Goal: Information Seeking & Learning: Learn about a topic

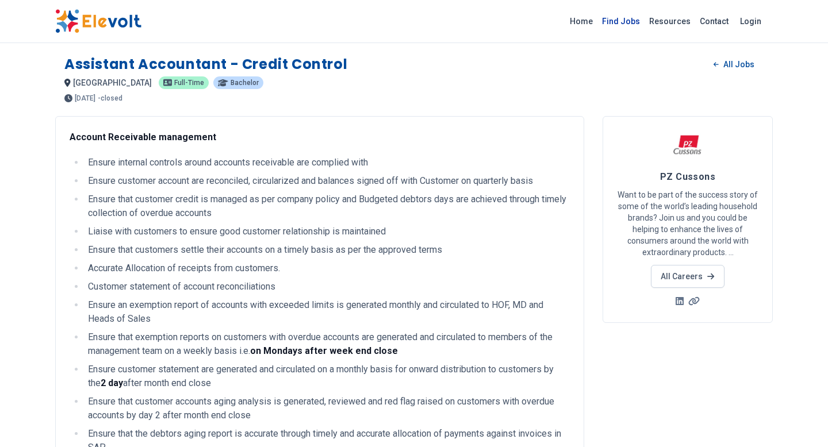
click at [620, 18] on link "Find Jobs" at bounding box center [620, 21] width 47 height 18
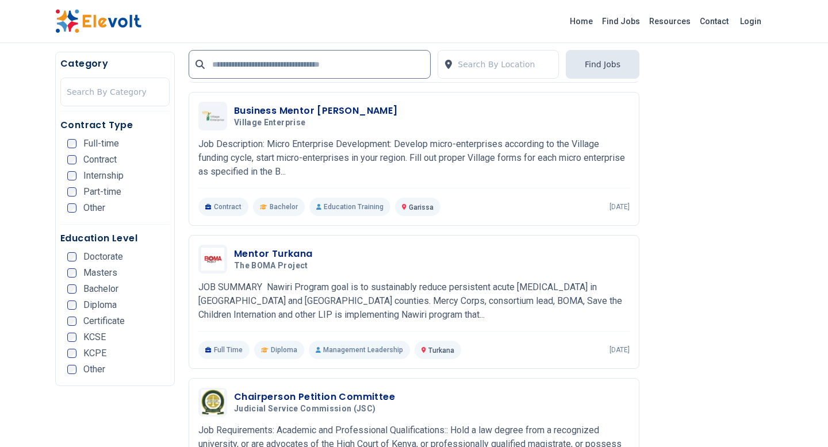
scroll to position [2085, 0]
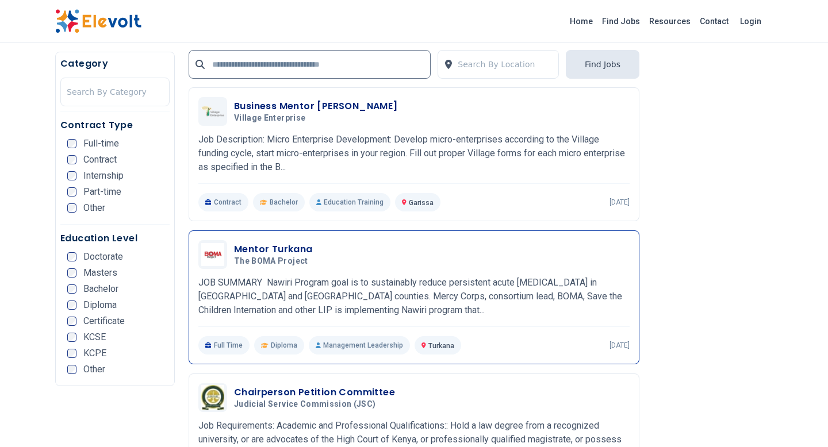
click at [353, 312] on p "JOB SUMMARY Nawiri Program goal is to sustainably reduce persistent acute malnu…" at bounding box center [413, 296] width 431 height 41
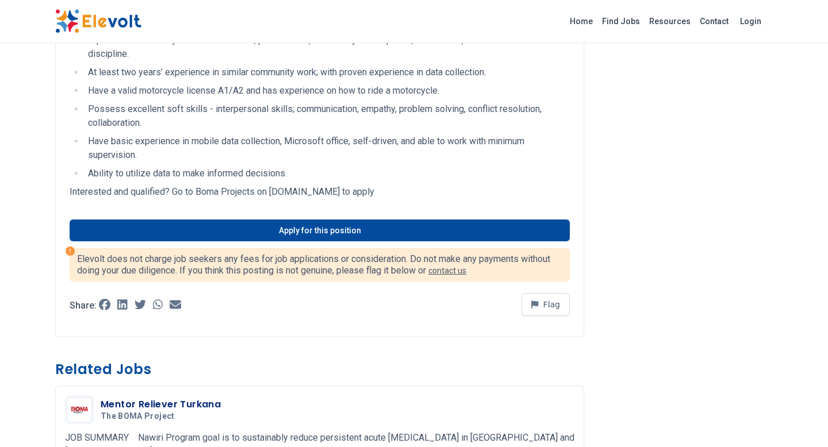
scroll to position [1010, 0]
